Goal: Task Accomplishment & Management: Use online tool/utility

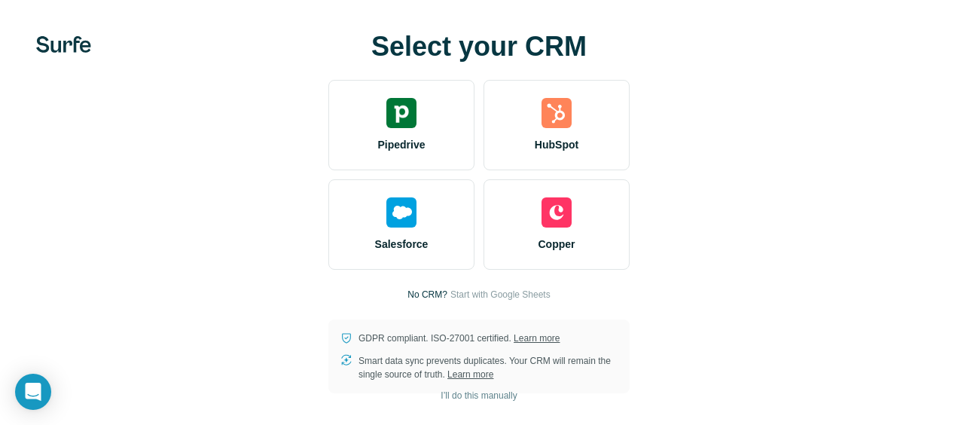
click at [508, 160] on div "HubSpot" at bounding box center [557, 125] width 146 height 90
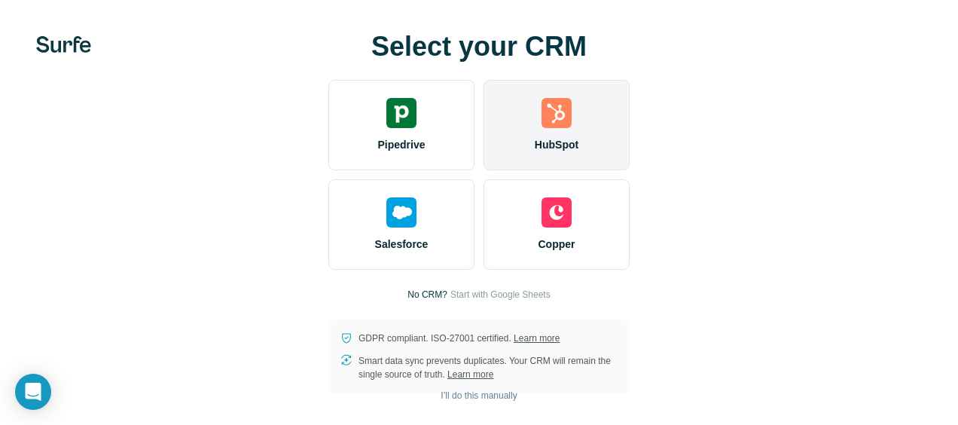
click at [502, 160] on div "HubSpot" at bounding box center [557, 125] width 146 height 90
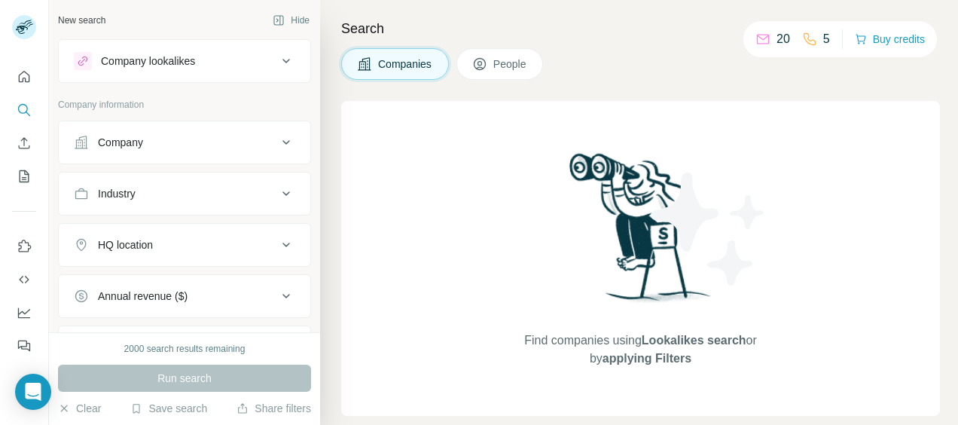
click at [568, 243] on img at bounding box center [641, 233] width 157 height 168
click at [808, 44] on icon at bounding box center [809, 39] width 15 height 15
click at [576, 122] on div "Find companies using Lookalikes search or by applying Filters" at bounding box center [641, 258] width 271 height 315
click at [515, 60] on span "People" at bounding box center [510, 64] width 35 height 15
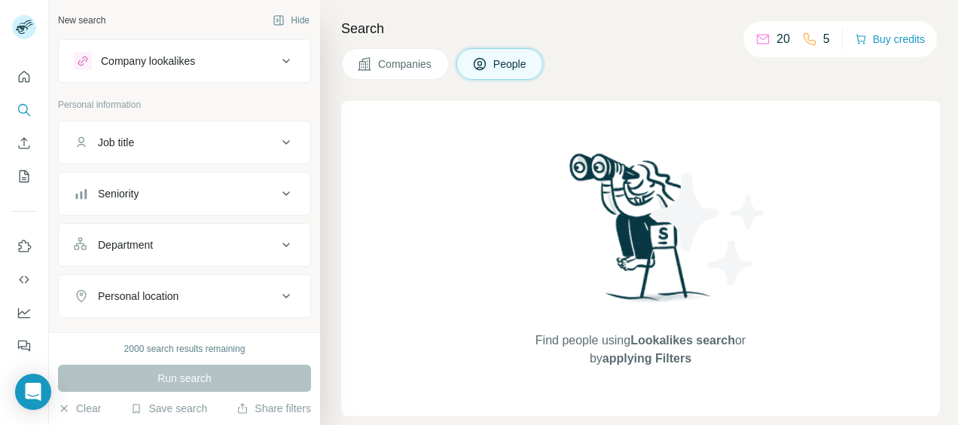
click at [440, 282] on div "Find people using Lookalikes search or by applying Filters" at bounding box center [640, 258] width 599 height 315
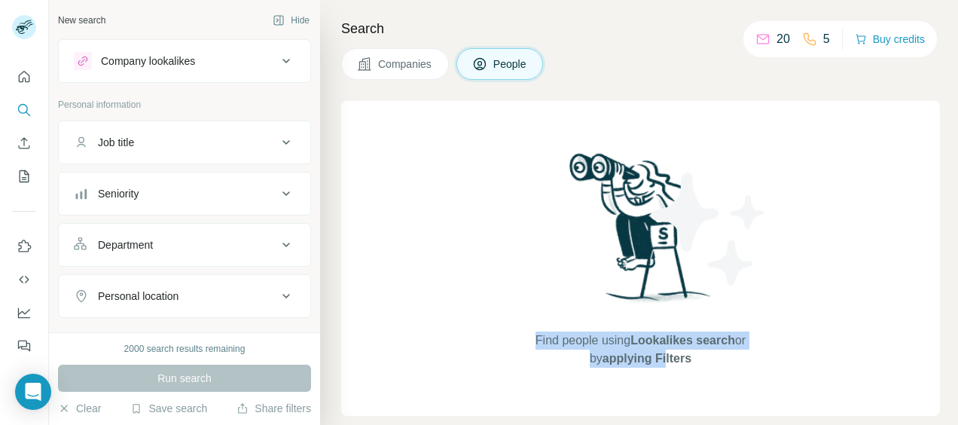
drag, startPoint x: 658, startPoint y: 365, endPoint x: 350, endPoint y: 284, distance: 318.7
click at [350, 284] on div "Find people using Lookalikes search or by applying Filters" at bounding box center [640, 258] width 599 height 315
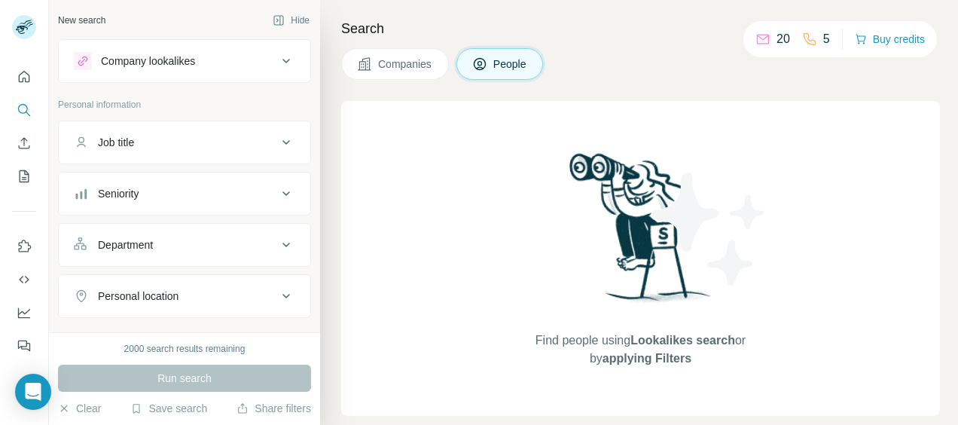
click at [270, 362] on div "2000 search results remaining Run search Clear Save search Share filters" at bounding box center [184, 378] width 271 height 93
click at [279, 202] on button "Seniority" at bounding box center [185, 194] width 252 height 36
click at [279, 202] on button "Seniority" at bounding box center [185, 197] width 252 height 42
click at [286, 146] on button "Job title" at bounding box center [185, 142] width 252 height 36
click at [286, 146] on button "Job title" at bounding box center [185, 145] width 252 height 42
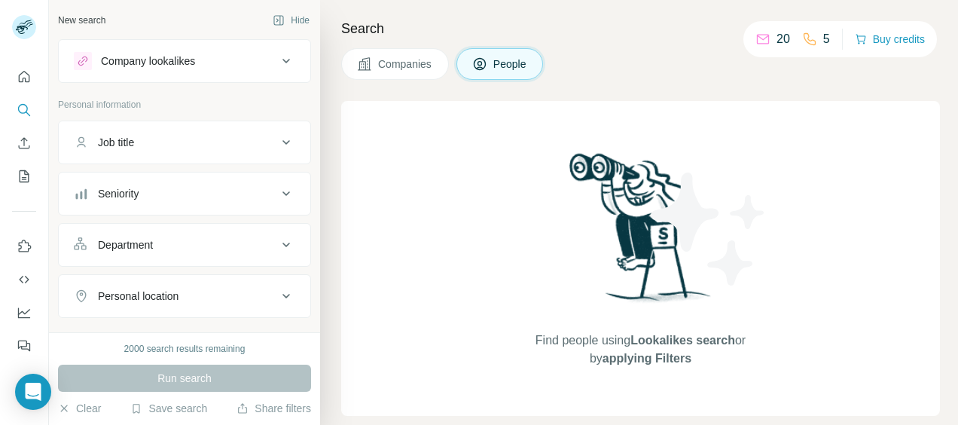
click at [279, 187] on icon at bounding box center [286, 194] width 18 height 18
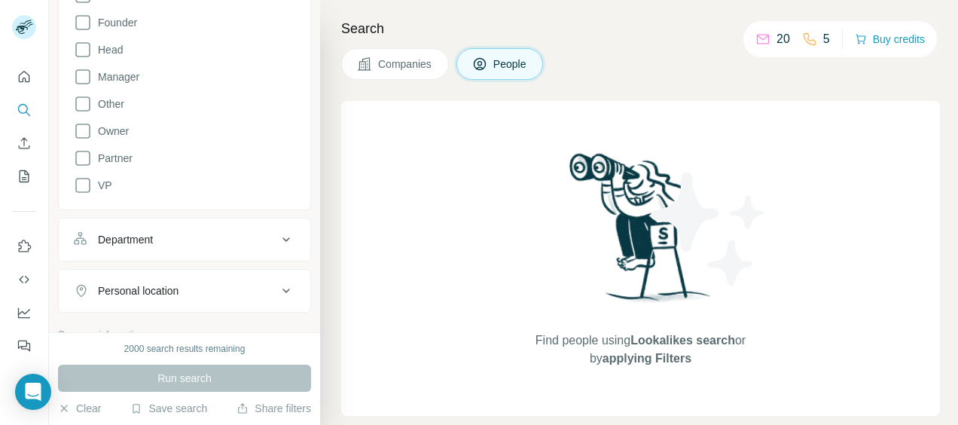
scroll to position [285, 0]
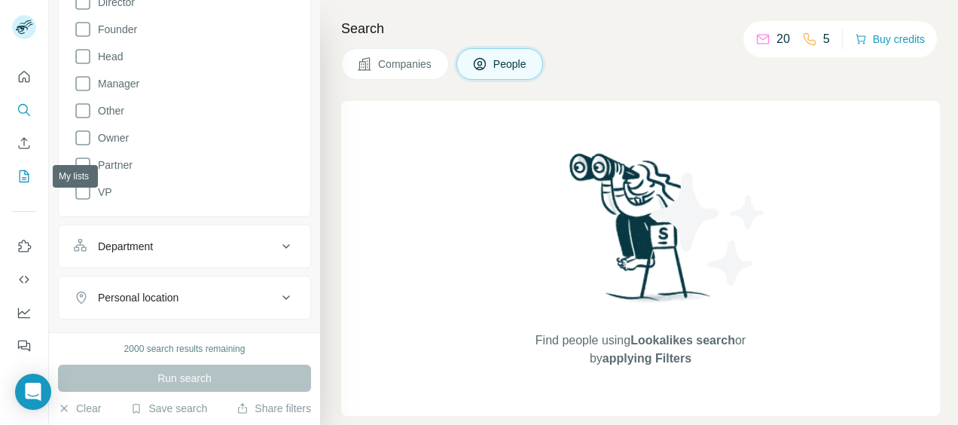
click at [20, 176] on icon "My lists" at bounding box center [25, 176] width 10 height 12
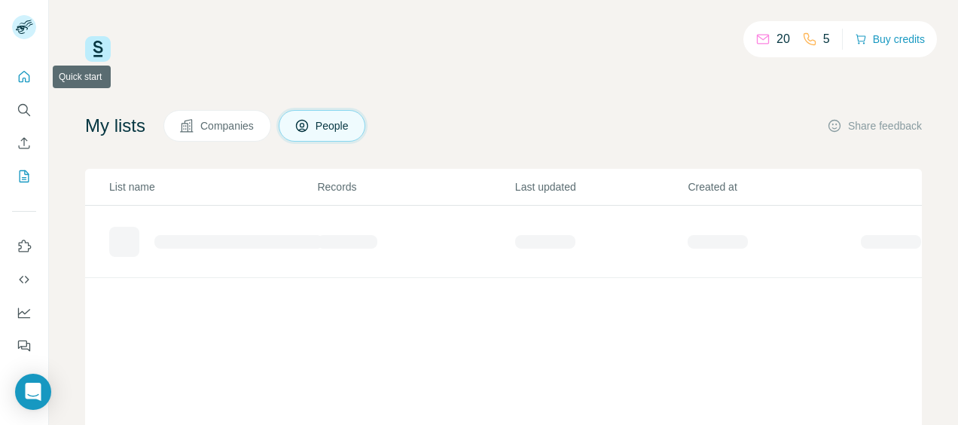
click at [21, 65] on button "Quick start" at bounding box center [24, 76] width 24 height 27
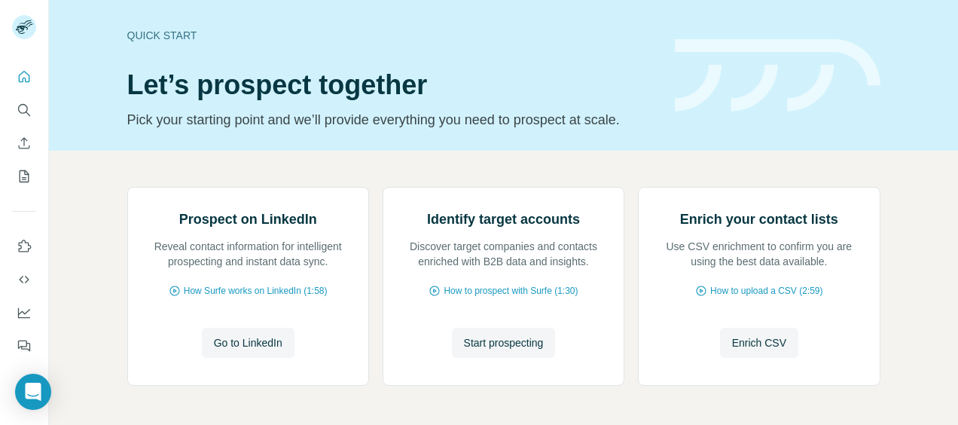
click at [344, 9] on div "Quick start Let’s prospect together Pick your starting point and we’ll provide …" at bounding box center [503, 75] width 909 height 151
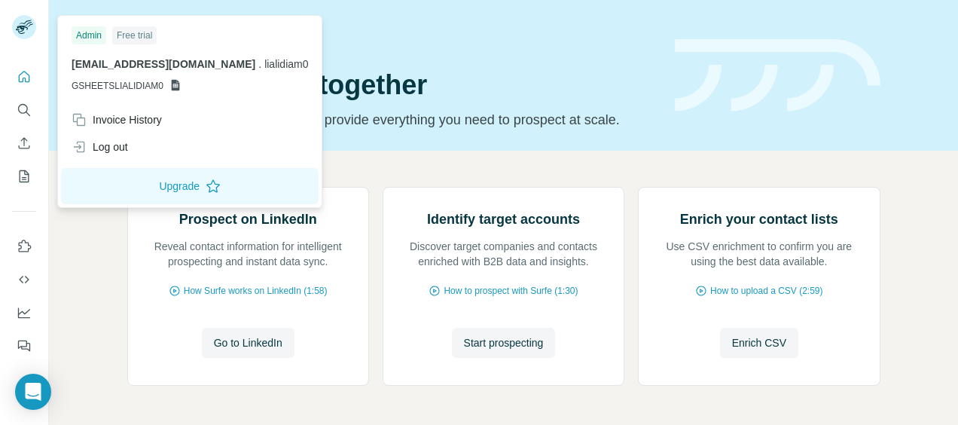
click at [28, 26] on rect at bounding box center [24, 27] width 24 height 24
click at [26, 116] on icon "Search" at bounding box center [24, 109] width 15 height 15
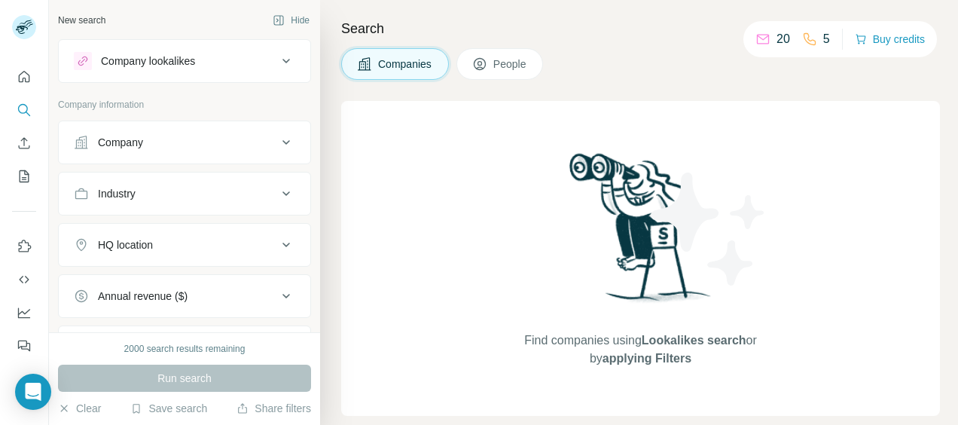
click at [145, 154] on button "Company" at bounding box center [185, 142] width 252 height 36
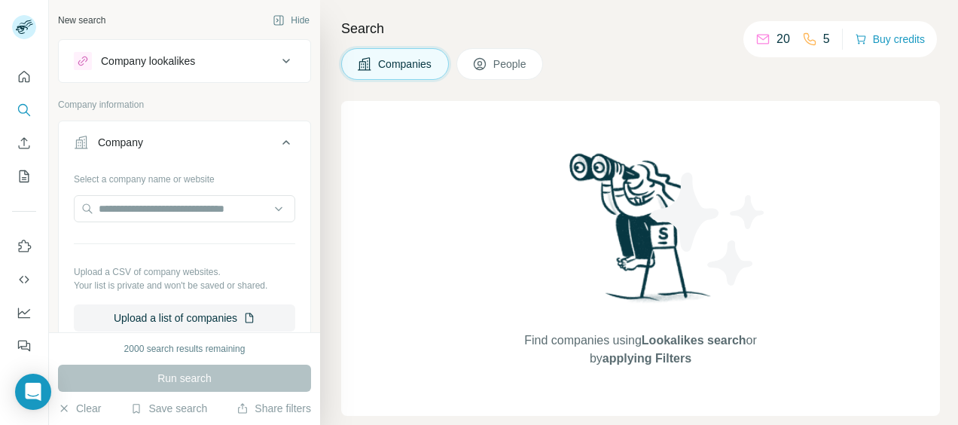
click at [255, 69] on button "Company lookalikes" at bounding box center [185, 61] width 252 height 36
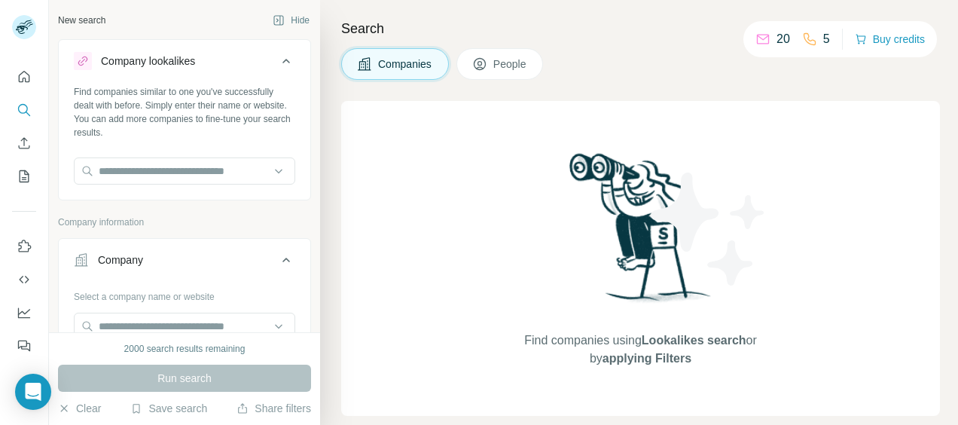
click at [255, 69] on button "Company lookalikes" at bounding box center [185, 64] width 252 height 42
